Goal: Check status: Check status

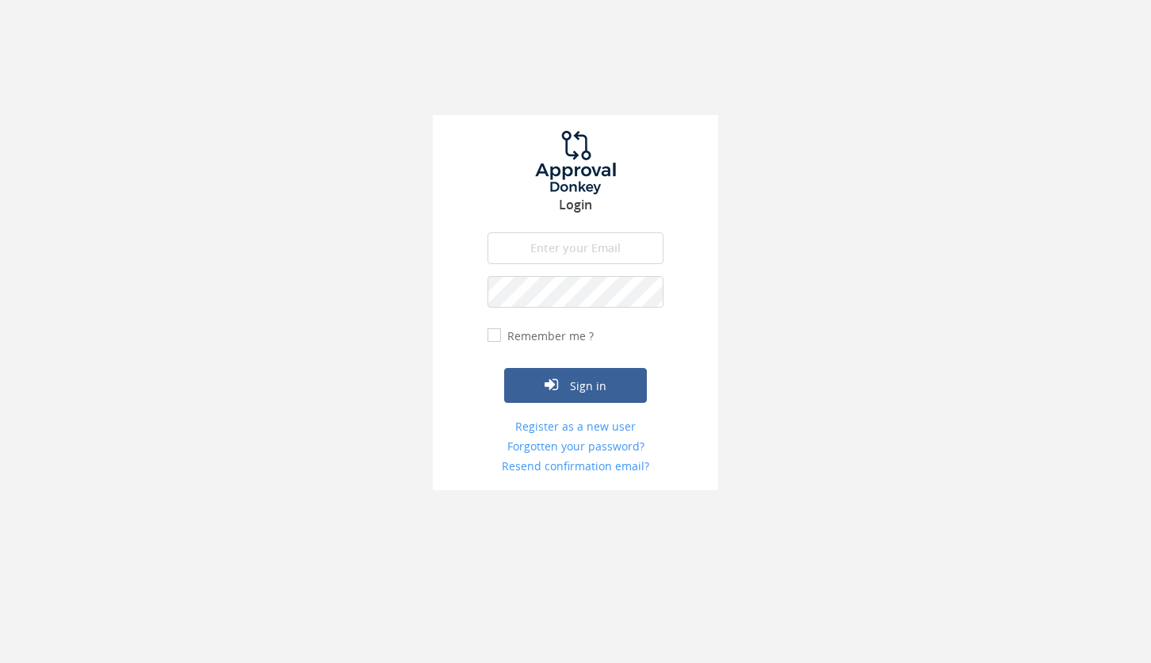
click at [573, 241] on input "email" at bounding box center [576, 248] width 176 height 32
type input "[PERSON_NAME][EMAIL_ADDRESS][DOMAIN_NAME]"
click at [598, 385] on button "Sign in" at bounding box center [575, 385] width 143 height 35
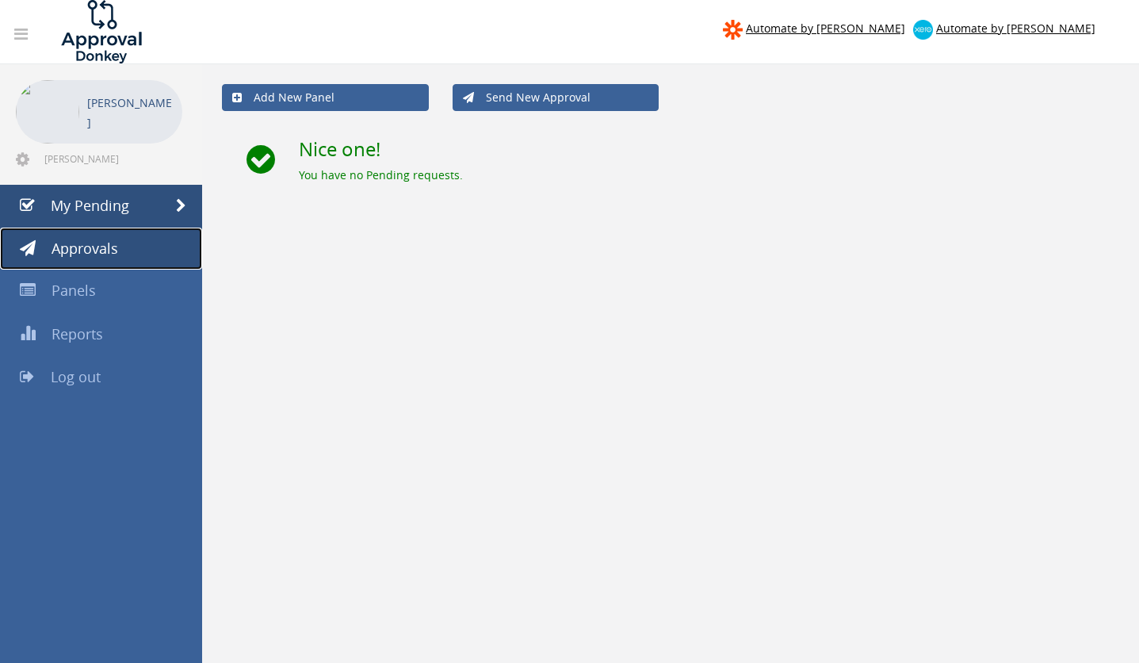
click at [101, 244] on span "Approvals" at bounding box center [85, 248] width 67 height 19
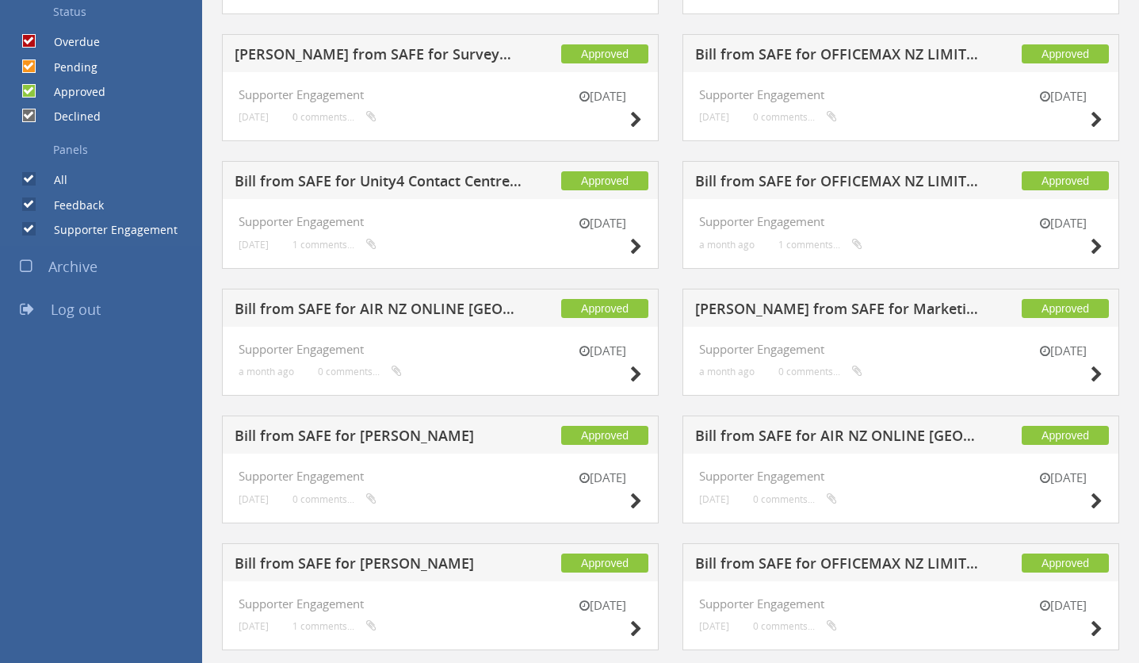
scroll to position [457, 0]
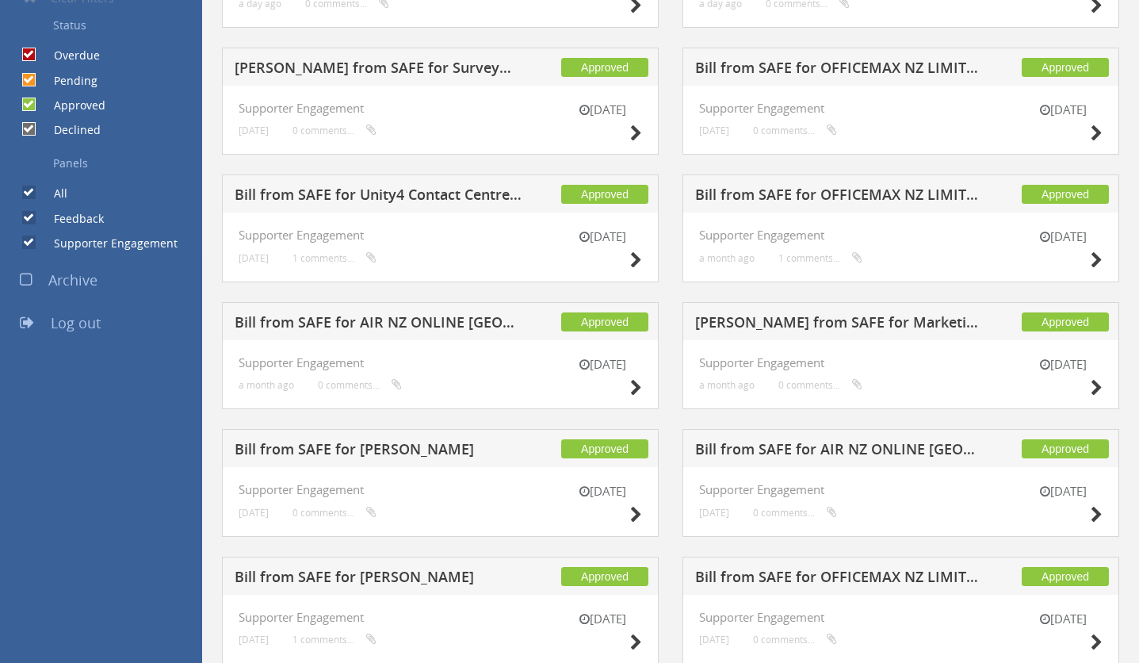
click at [868, 320] on h5 "[PERSON_NAME] from SAFE for Marketing Impact" at bounding box center [839, 325] width 288 height 20
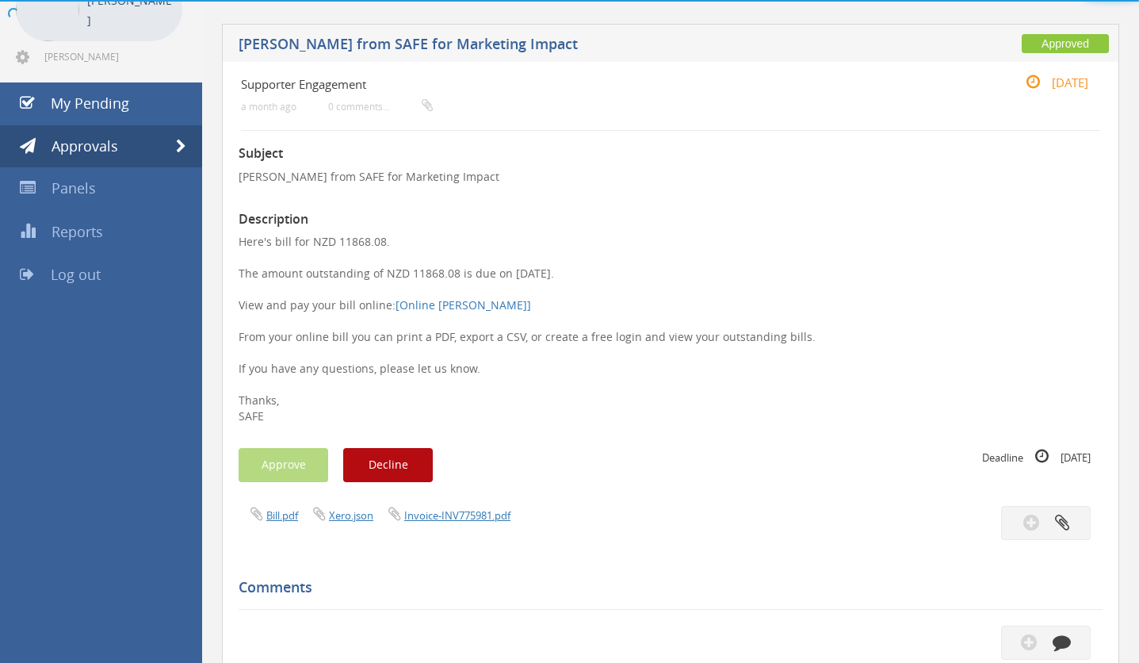
scroll to position [457, 0]
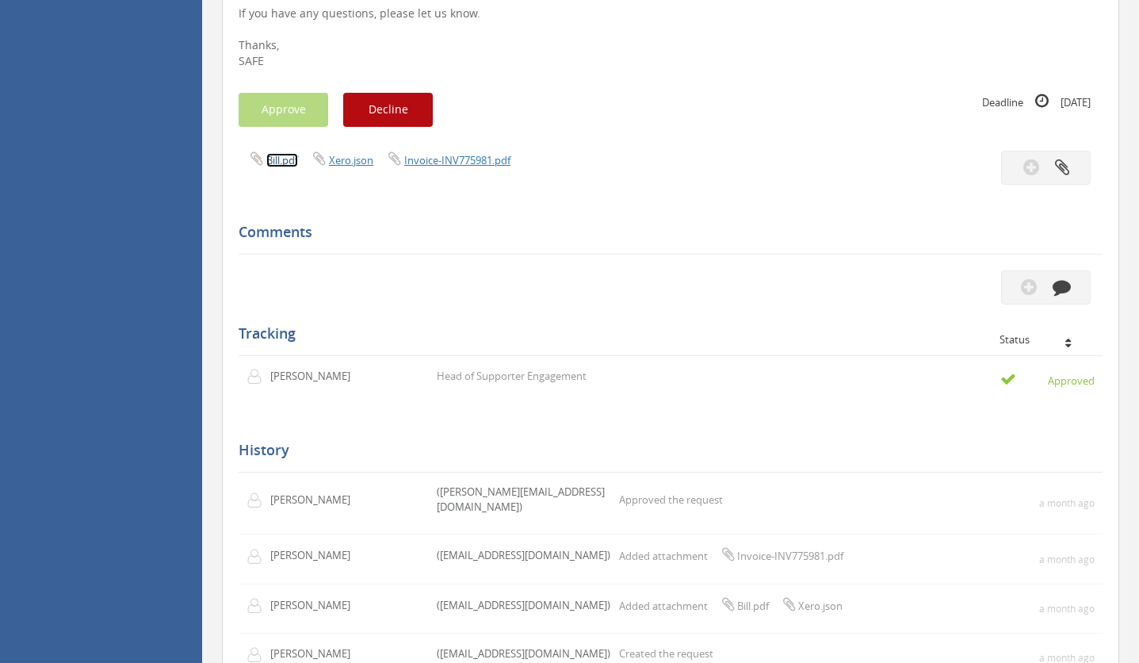
click at [280, 156] on link "Bill.pdf" at bounding box center [282, 160] width 32 height 14
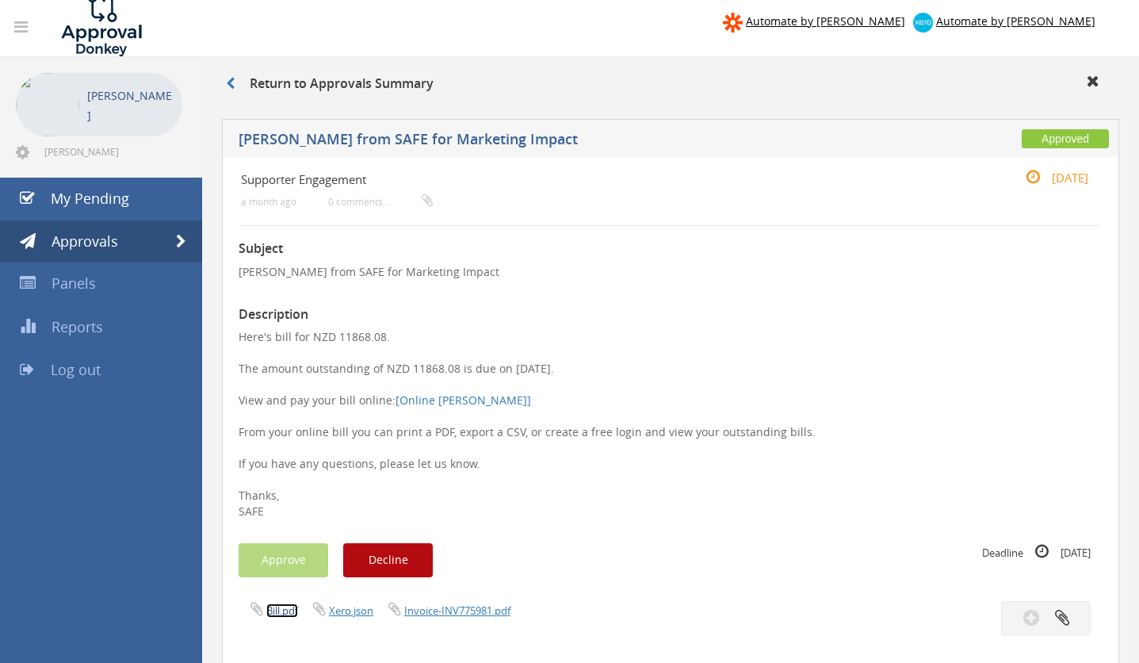
scroll to position [0, 0]
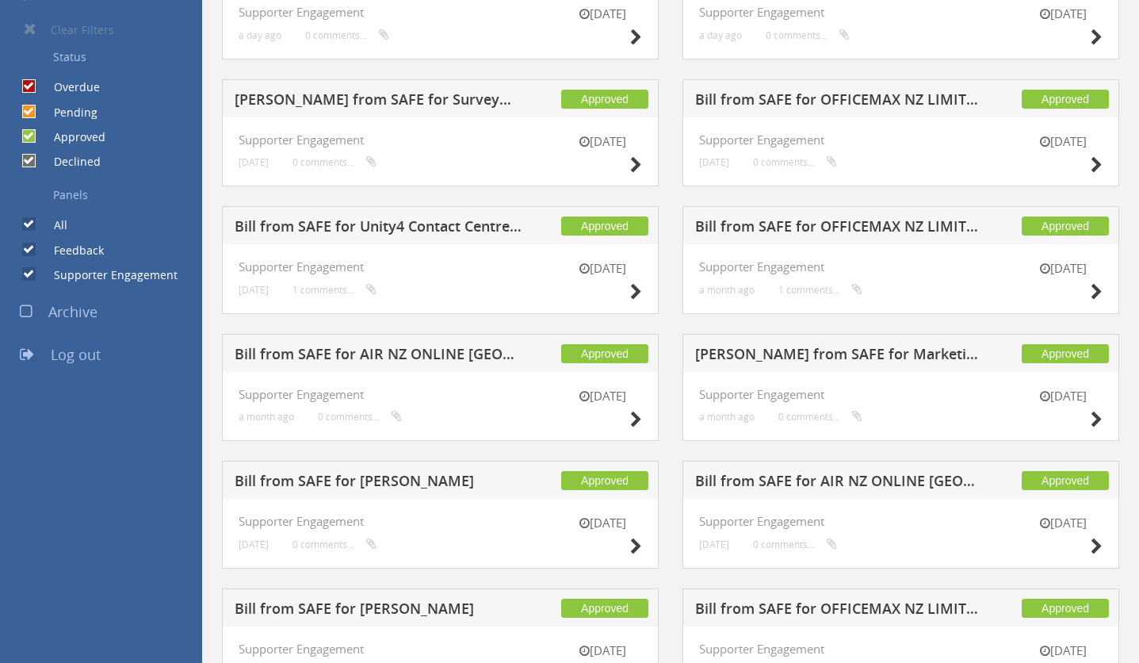
scroll to position [460, 0]
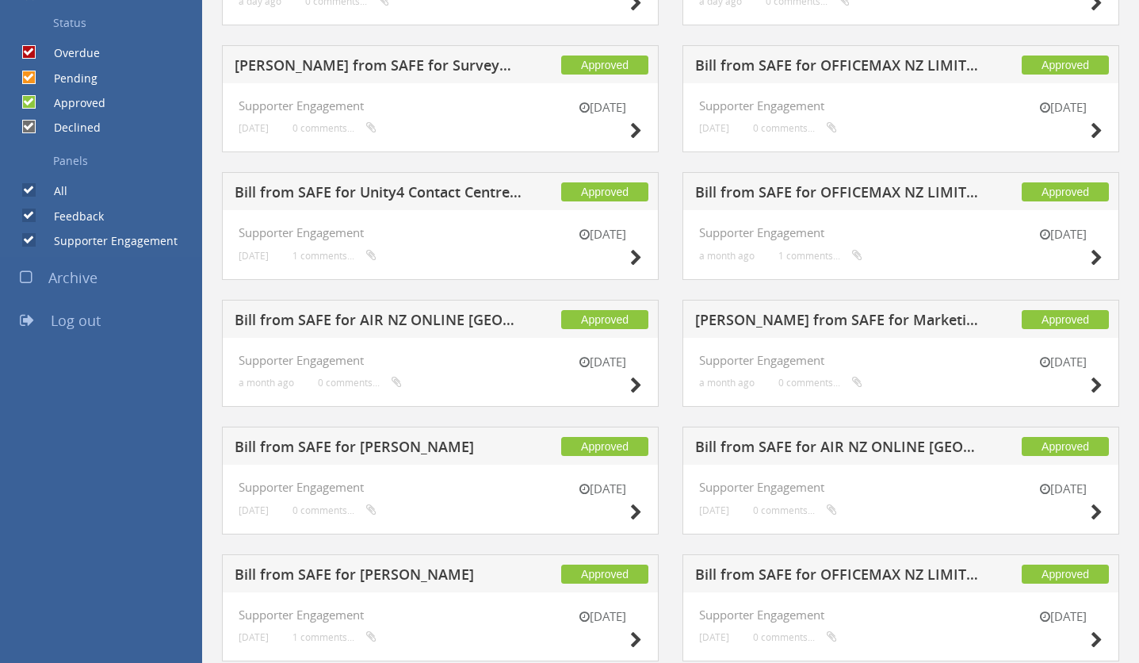
click at [395, 319] on h5 "Bill from SAFE for AIR NZ ONLINE [GEOGRAPHIC_DATA] NZL" at bounding box center [379, 322] width 288 height 20
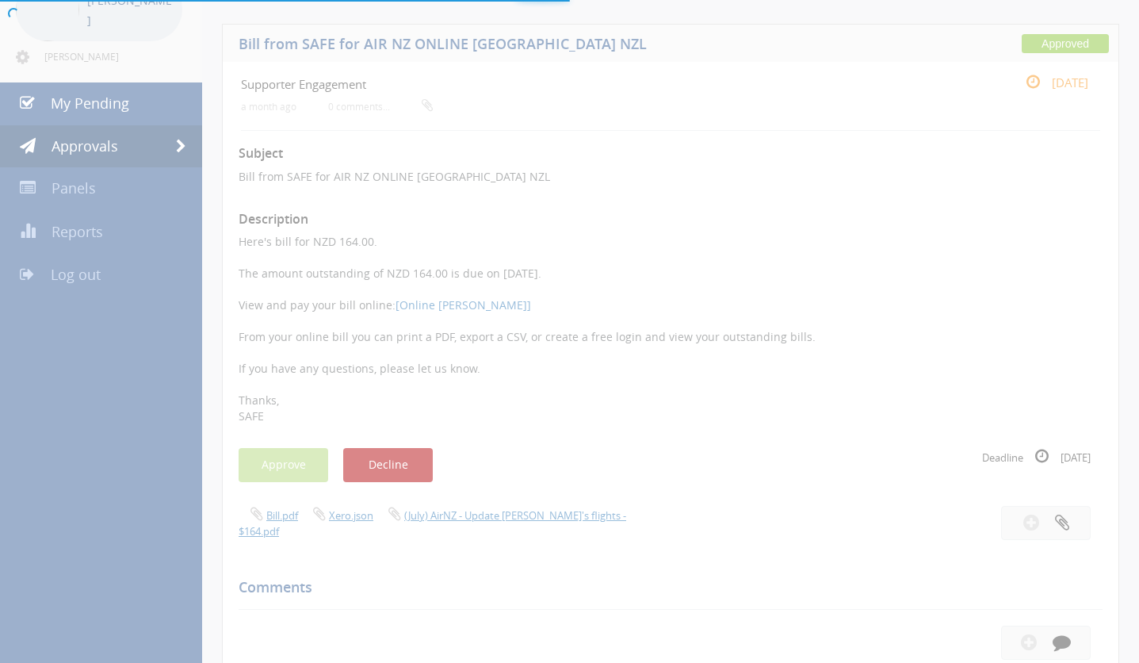
scroll to position [460, 0]
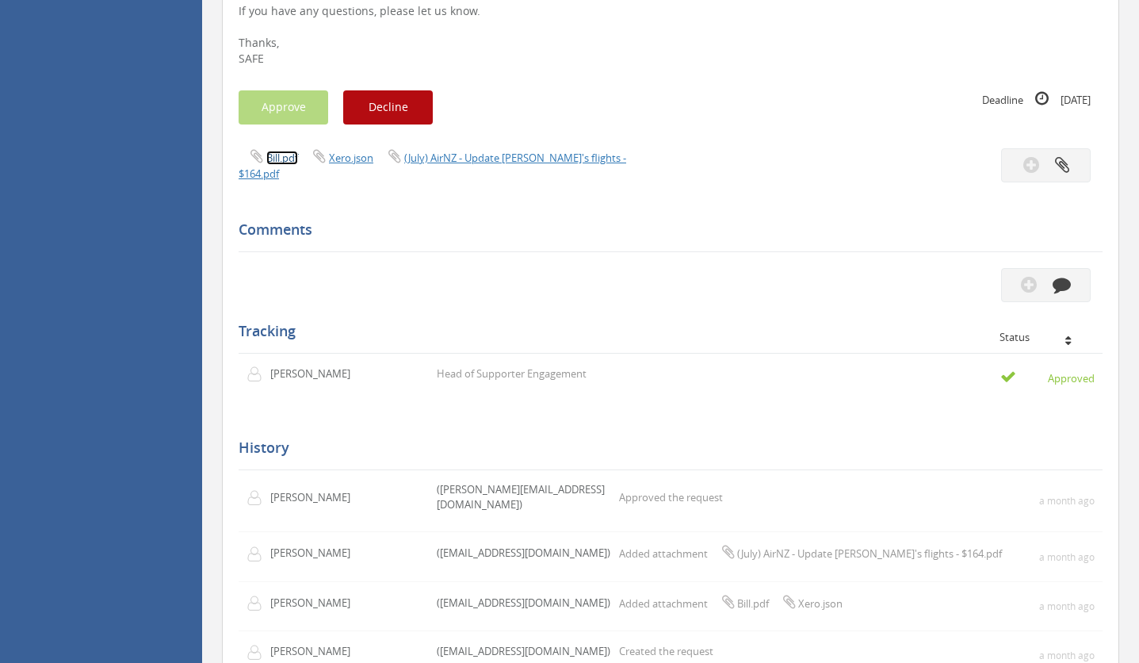
click at [277, 153] on link "Bill.pdf" at bounding box center [282, 158] width 32 height 14
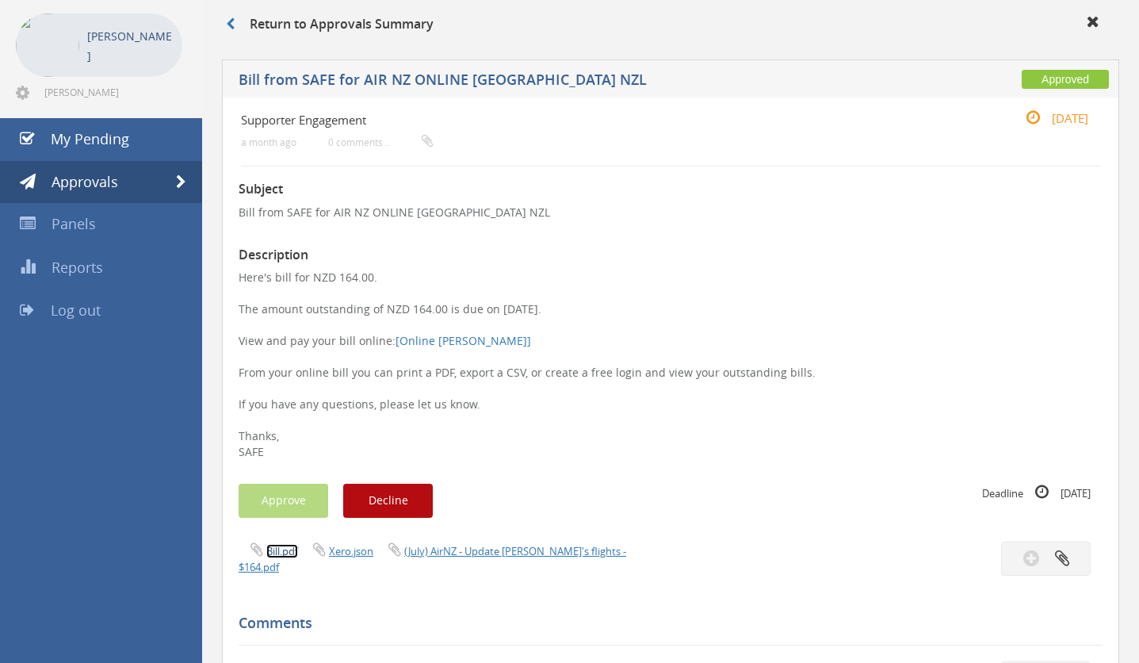
scroll to position [0, 0]
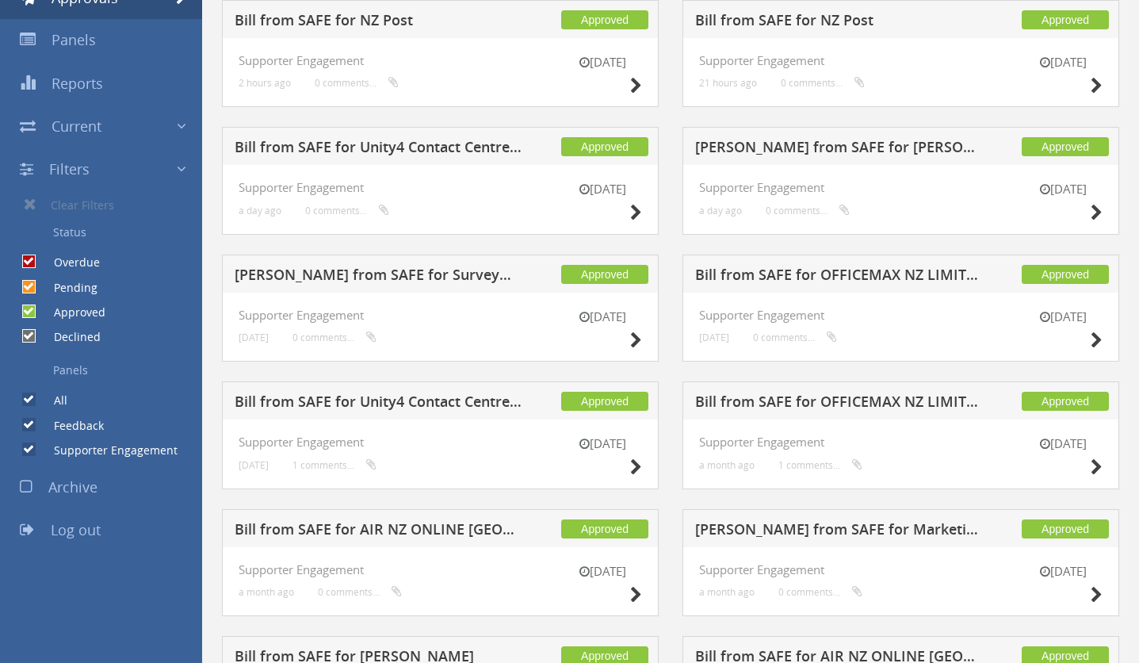
scroll to position [283, 0]
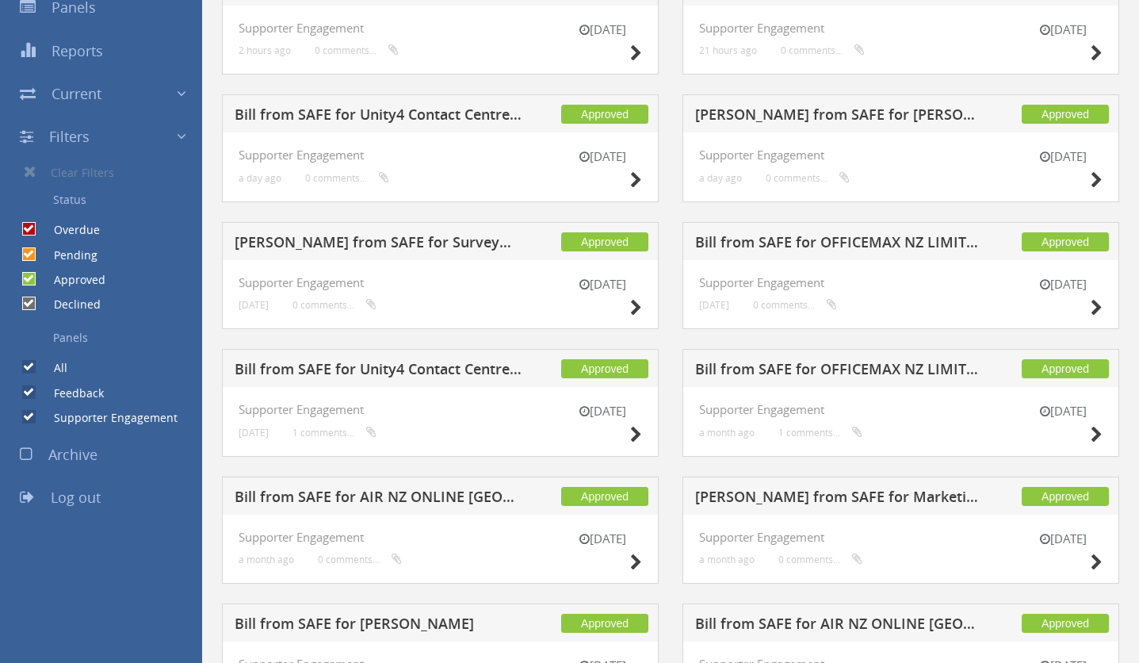
click at [913, 365] on h5 "Bill from SAFE for OFFICEMAX NZ LIMITED (DD)" at bounding box center [839, 371] width 288 height 20
click at [459, 366] on h5 "Bill from SAFE for Unity4 Contact Centre Outsourcing NZ Ltd" at bounding box center [379, 371] width 288 height 20
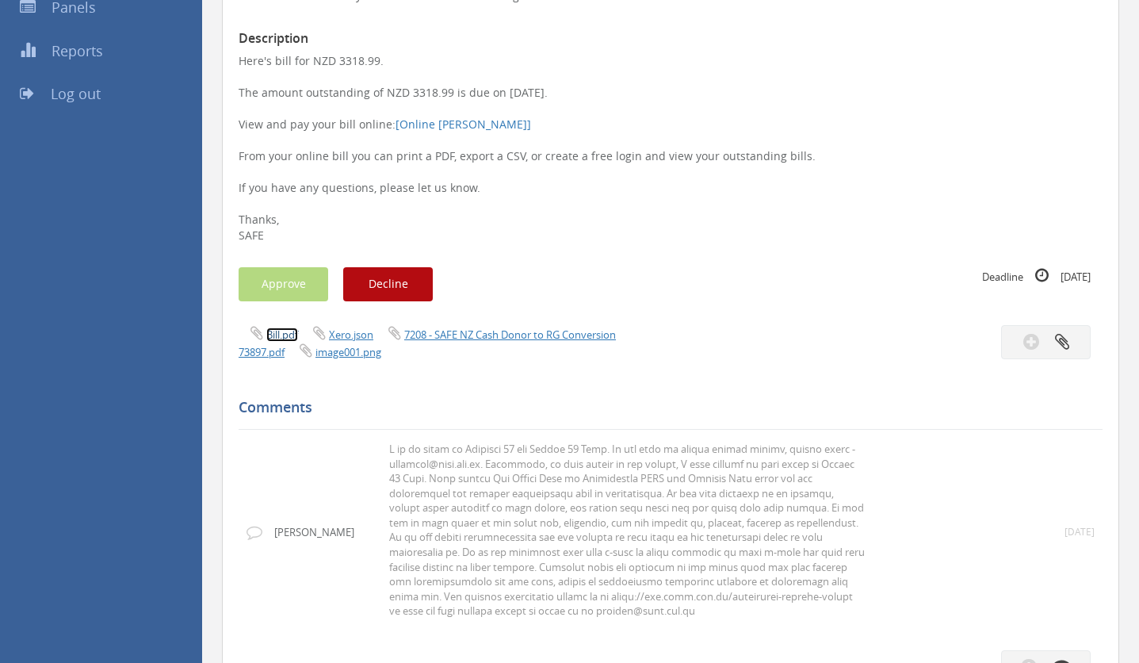
click at [279, 335] on link "Bill.pdf" at bounding box center [282, 334] width 32 height 14
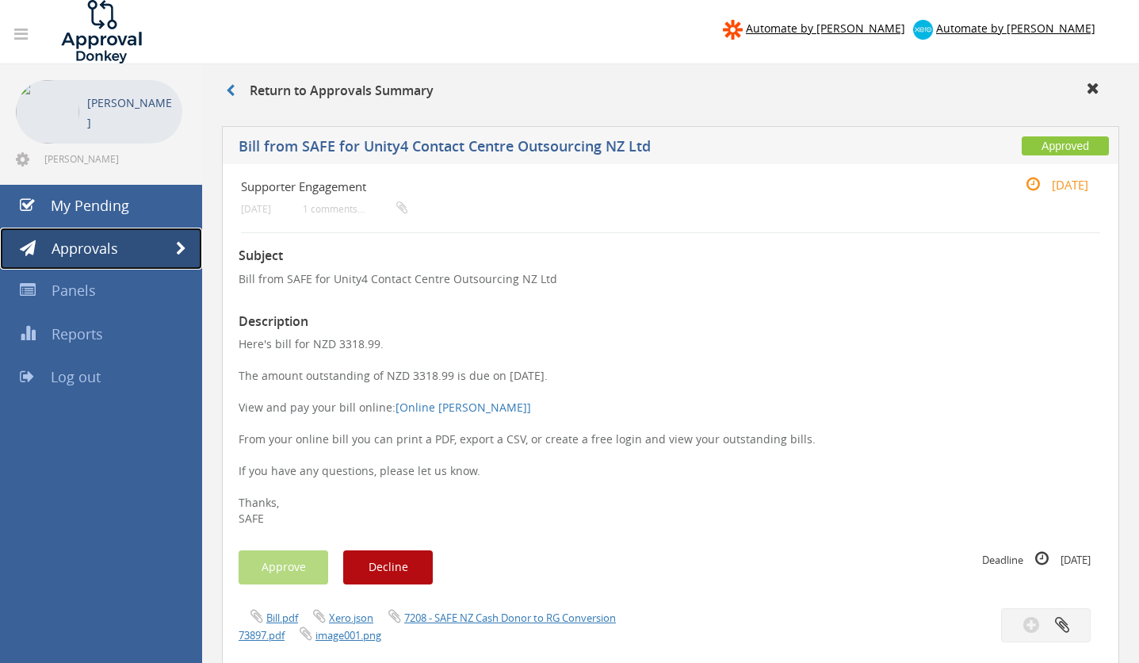
click at [71, 252] on span "Approvals" at bounding box center [85, 248] width 67 height 19
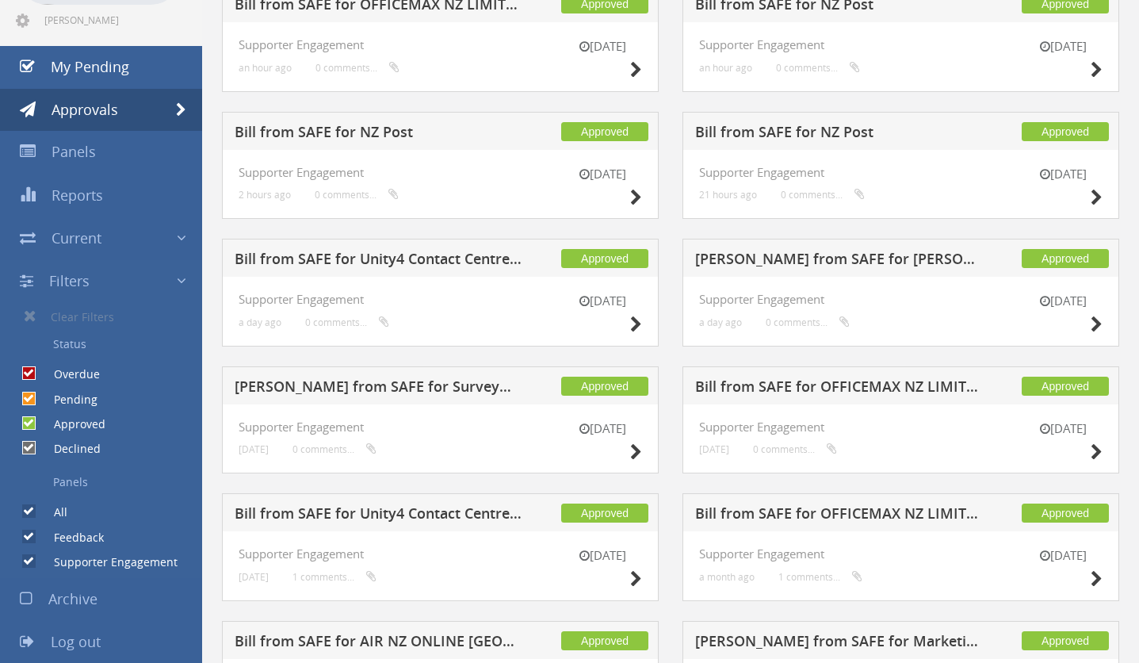
scroll to position [143, 0]
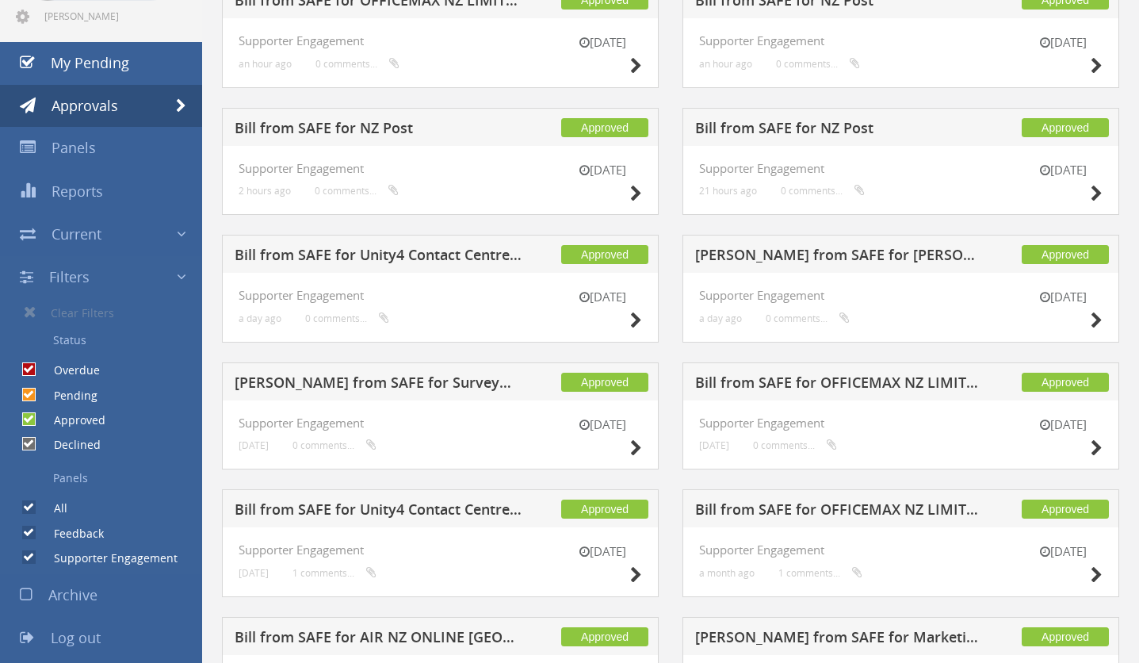
click at [841, 380] on h5 "Bill from SAFE for OFFICEMAX NZ LIMITED (DD)" at bounding box center [839, 385] width 288 height 20
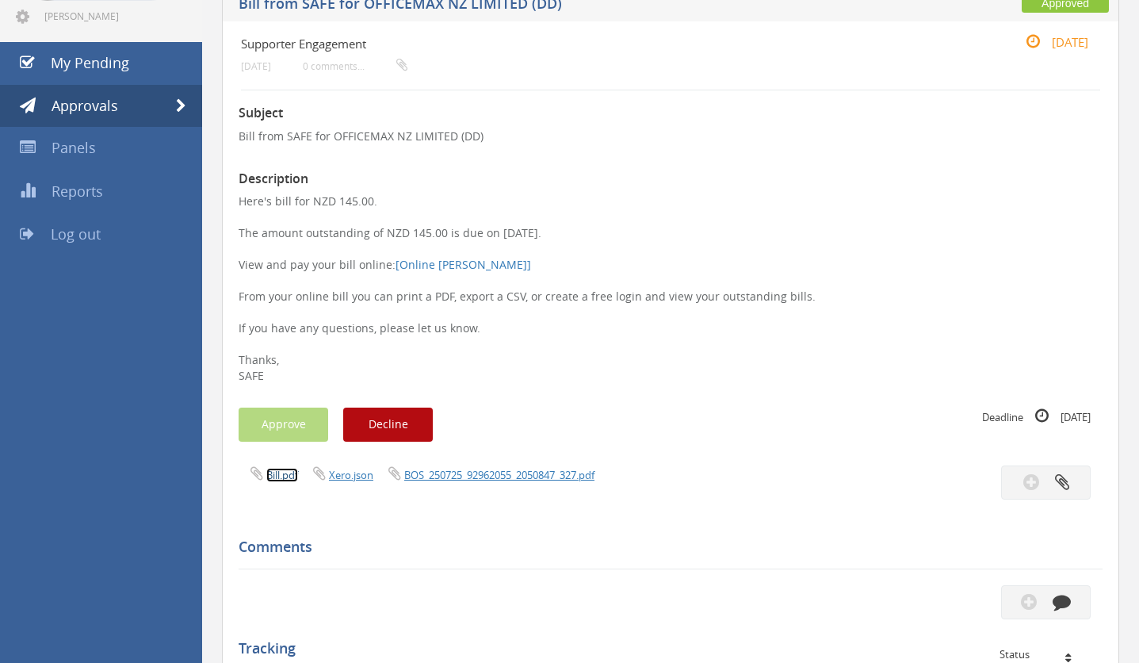
click at [293, 470] on link "Bill.pdf" at bounding box center [282, 475] width 32 height 14
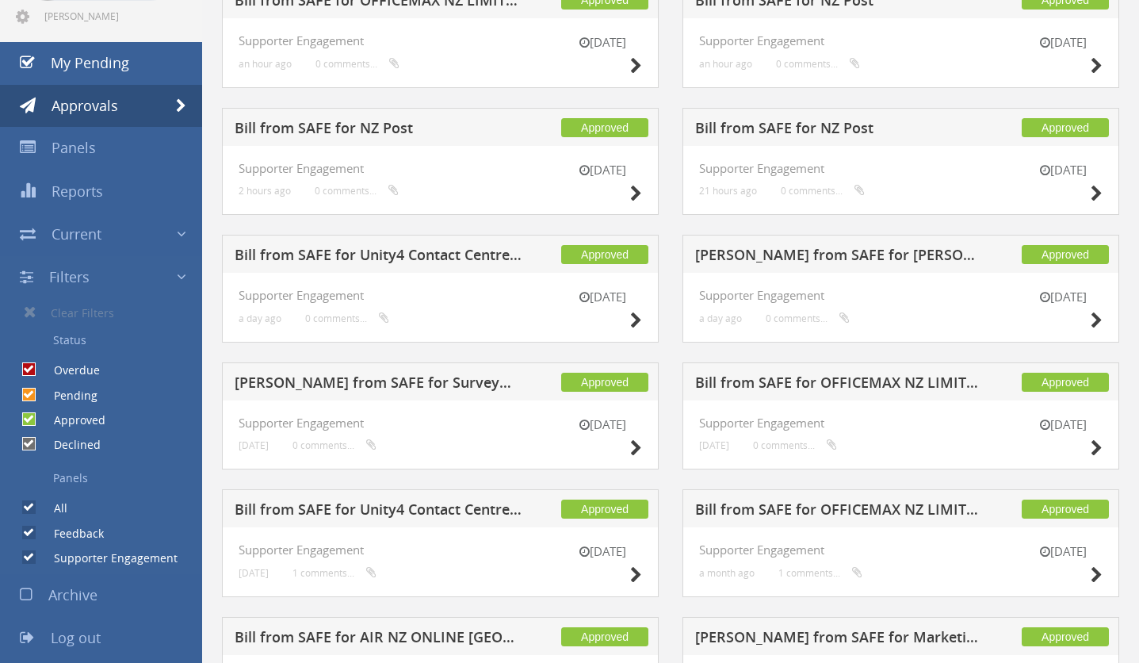
click at [384, 377] on h5 "[PERSON_NAME] from SAFE for SurveyMonkey" at bounding box center [379, 385] width 288 height 20
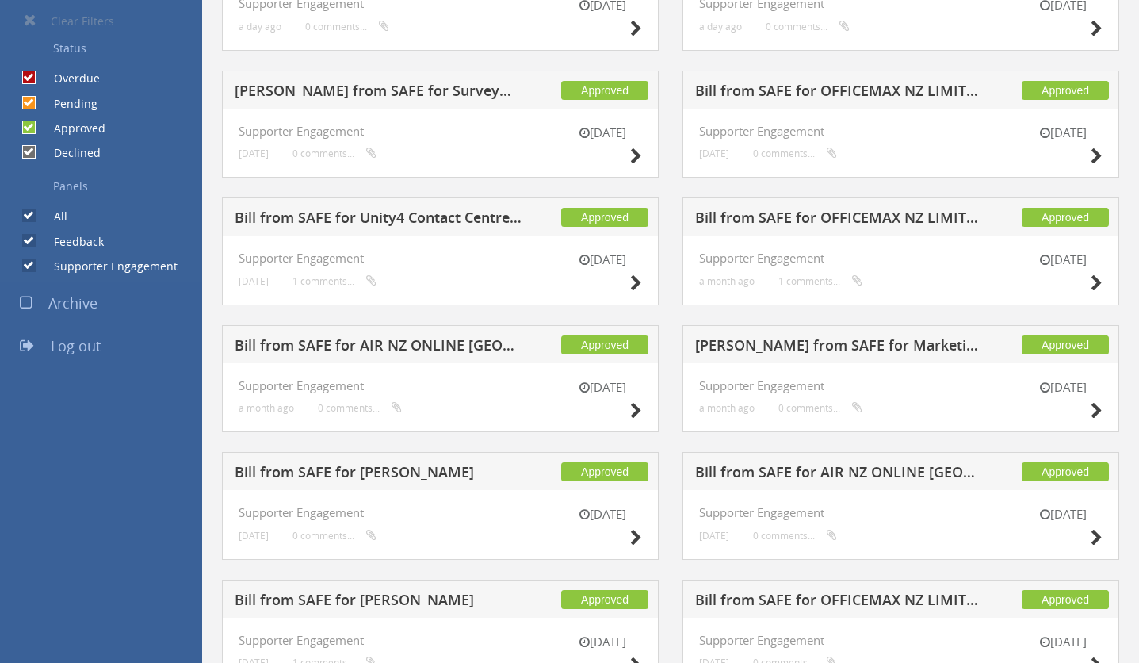
scroll to position [437, 0]
